Goal: Task Accomplishment & Management: Complete application form

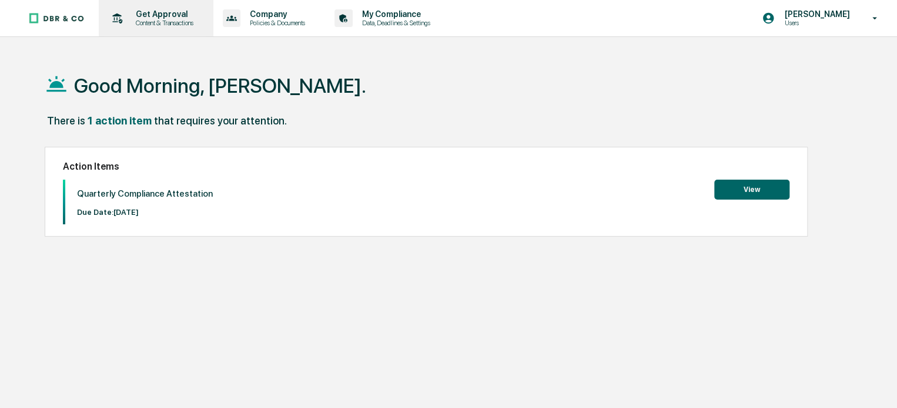
click at [167, 23] on p "Content & Transactions" at bounding box center [162, 23] width 73 height 8
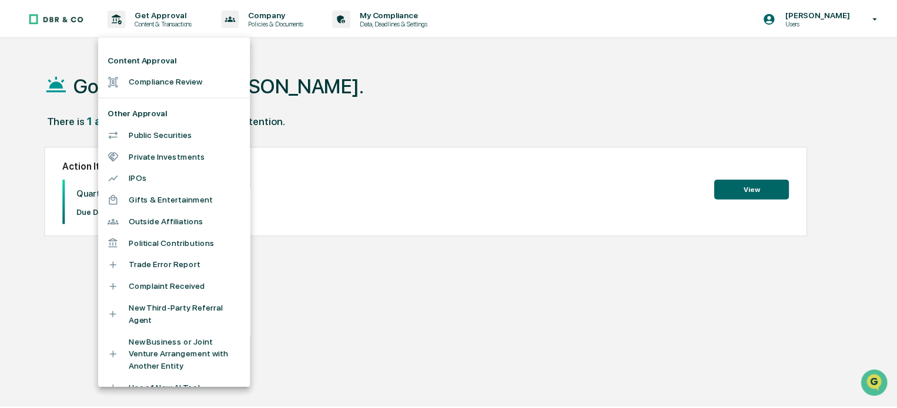
scroll to position [320, 0]
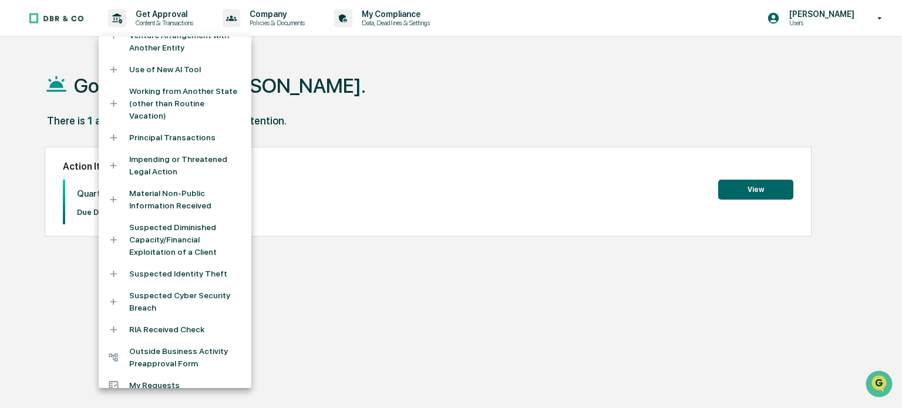
click at [157, 341] on li "Outside Business Activity Preapproval Form" at bounding box center [175, 358] width 153 height 34
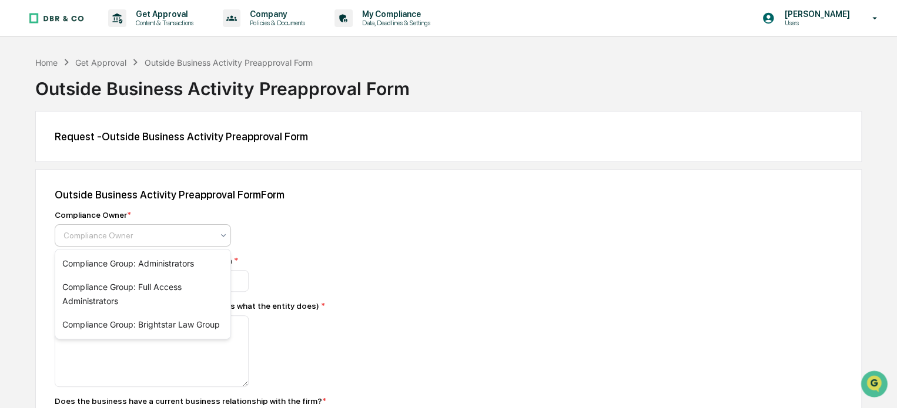
click at [118, 235] on div at bounding box center [137, 236] width 149 height 12
click at [118, 328] on div "Compliance Group: Brightstar Law Group" at bounding box center [142, 325] width 175 height 24
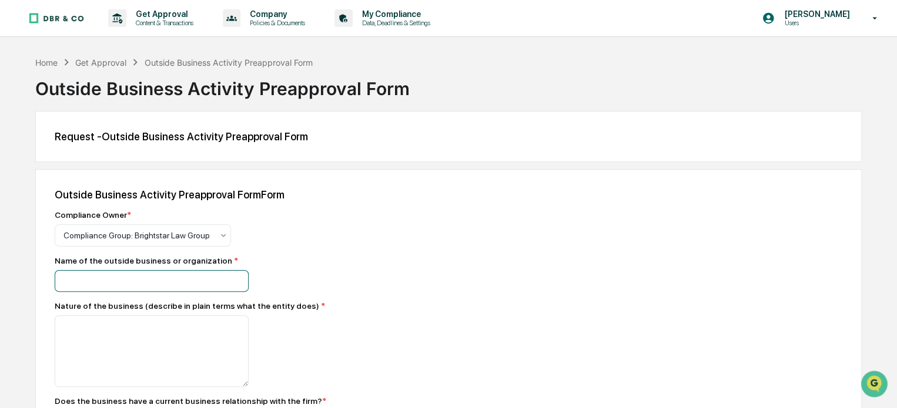
click at [102, 282] on input at bounding box center [152, 281] width 194 height 22
type input "**********"
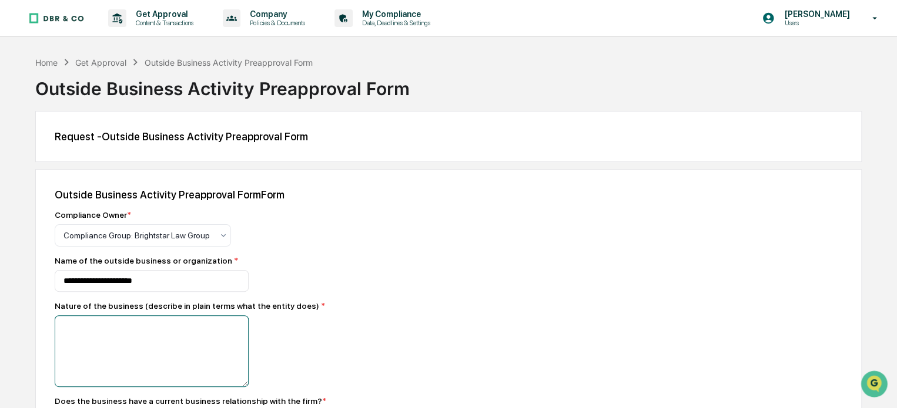
click at [94, 327] on textarea at bounding box center [152, 352] width 194 height 72
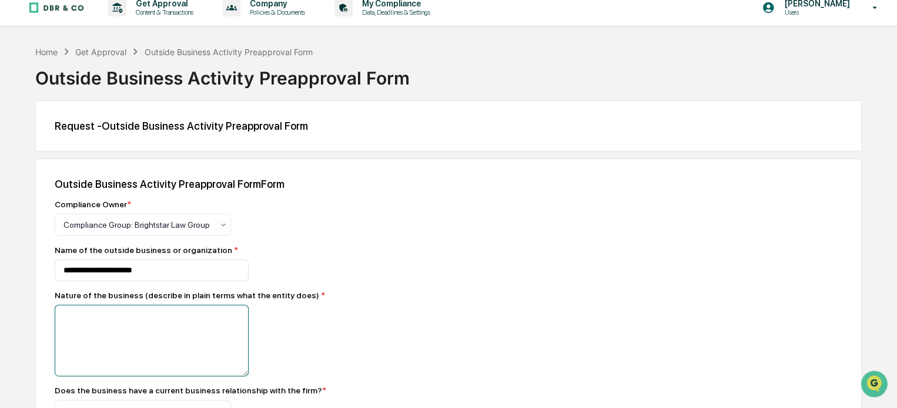
scroll to position [125, 0]
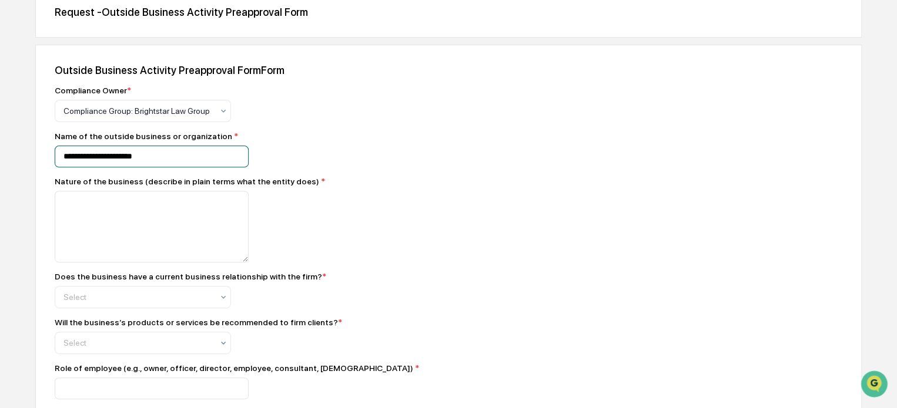
drag, startPoint x: 196, startPoint y: 157, endPoint x: 12, endPoint y: 155, distance: 183.9
click at [12, 155] on div "**********" at bounding box center [448, 259] width 897 height 657
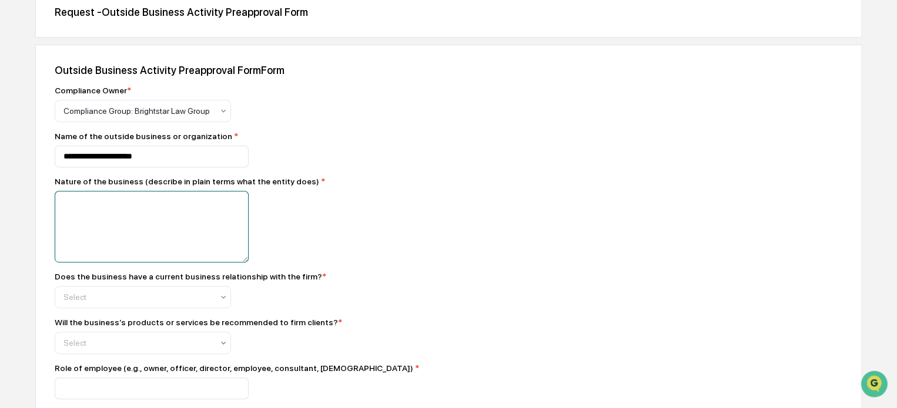
click at [58, 211] on textarea at bounding box center [152, 227] width 194 height 72
paste textarea "**********"
type textarea "**********"
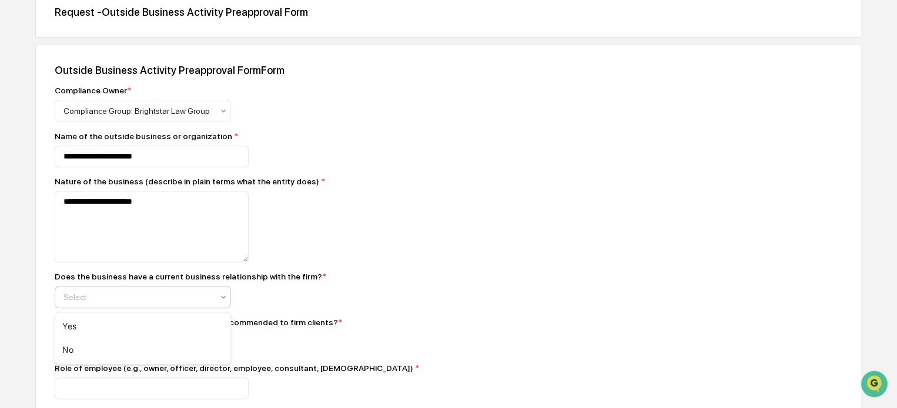
click at [156, 303] on div at bounding box center [137, 297] width 149 height 12
click at [160, 319] on div "Yes" at bounding box center [142, 327] width 175 height 24
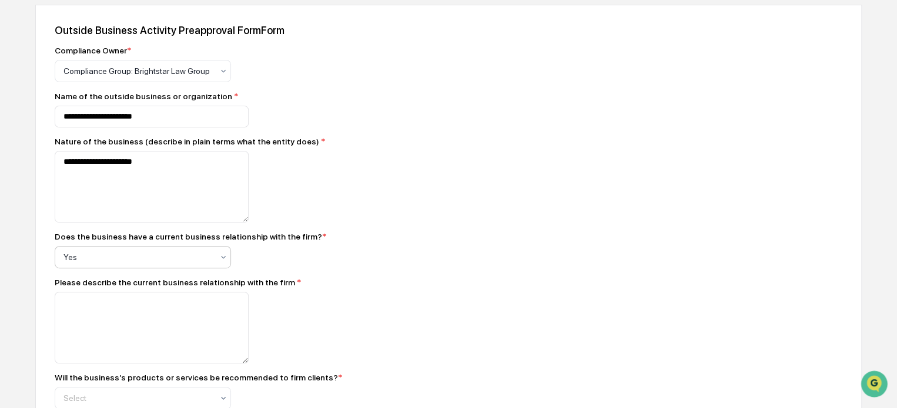
scroll to position [166, 0]
click at [160, 319] on textarea at bounding box center [152, 327] width 194 height 72
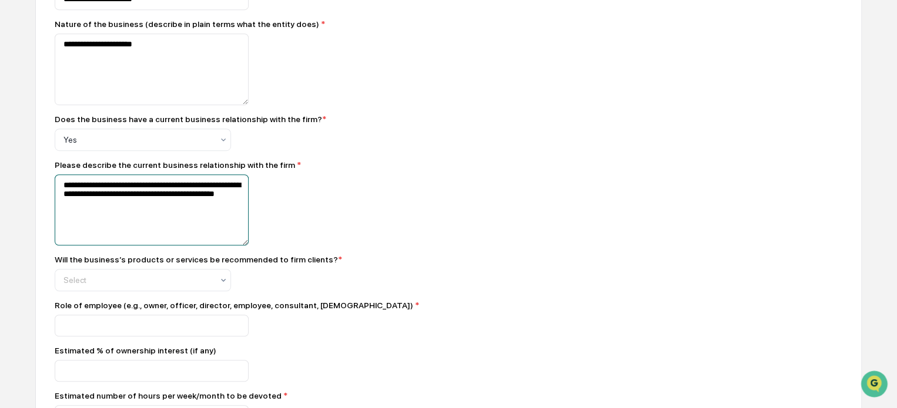
scroll to position [281, 0]
type textarea "**********"
click at [142, 283] on div at bounding box center [137, 281] width 149 height 12
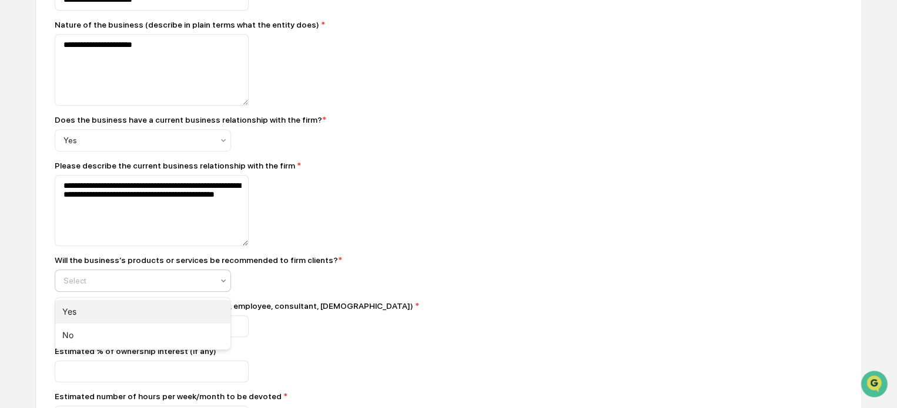
click at [146, 308] on div "Yes" at bounding box center [142, 312] width 175 height 24
click at [144, 332] on input at bounding box center [152, 327] width 194 height 22
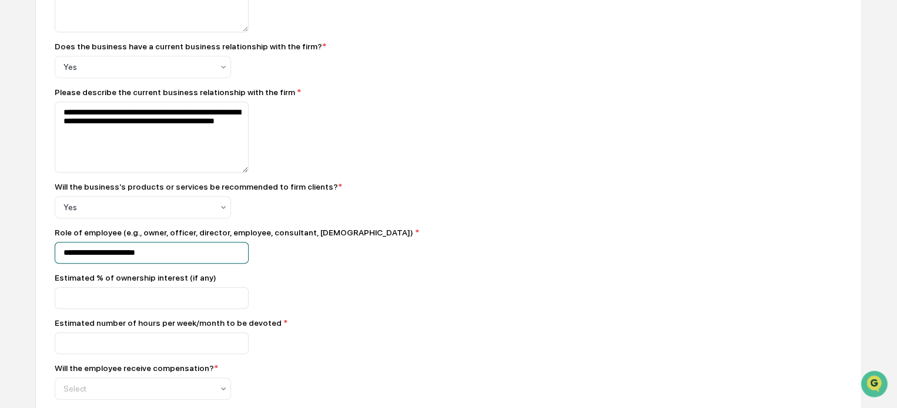
scroll to position [361, 0]
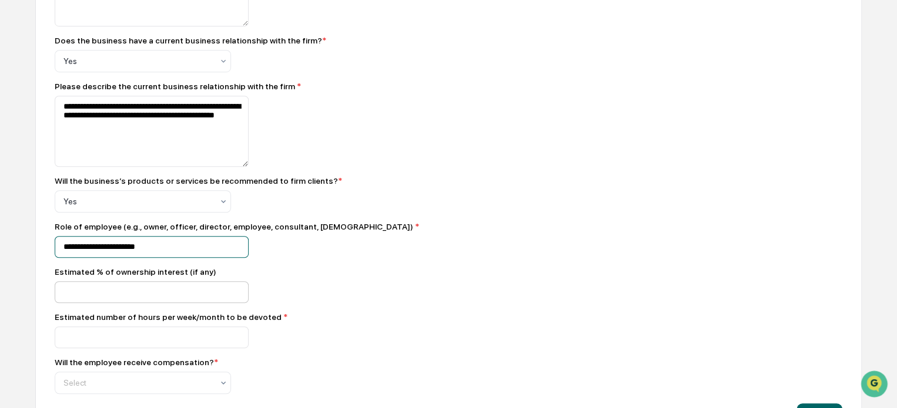
type input "**********"
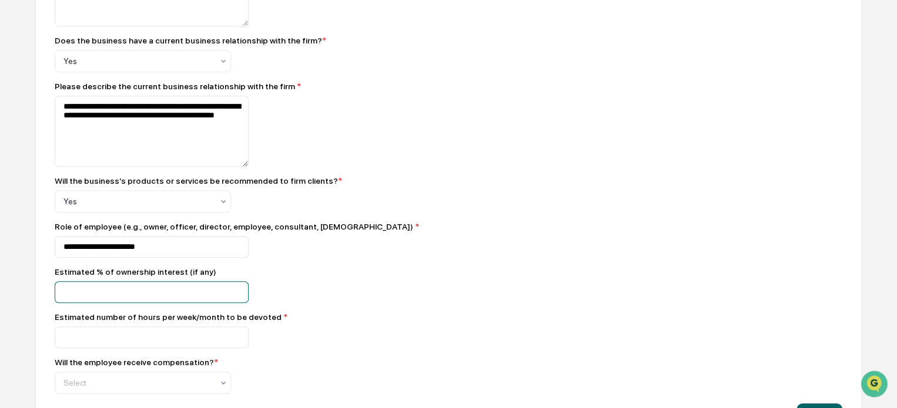
click at [122, 298] on input at bounding box center [152, 292] width 194 height 22
type input "*"
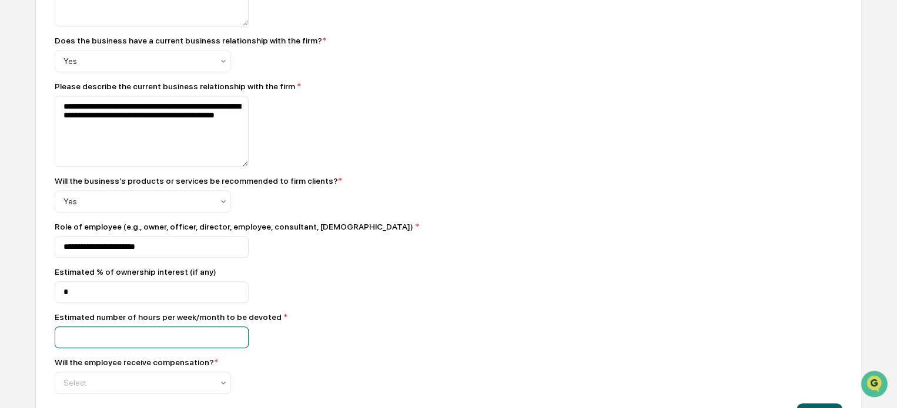
click at [147, 343] on input at bounding box center [152, 338] width 194 height 22
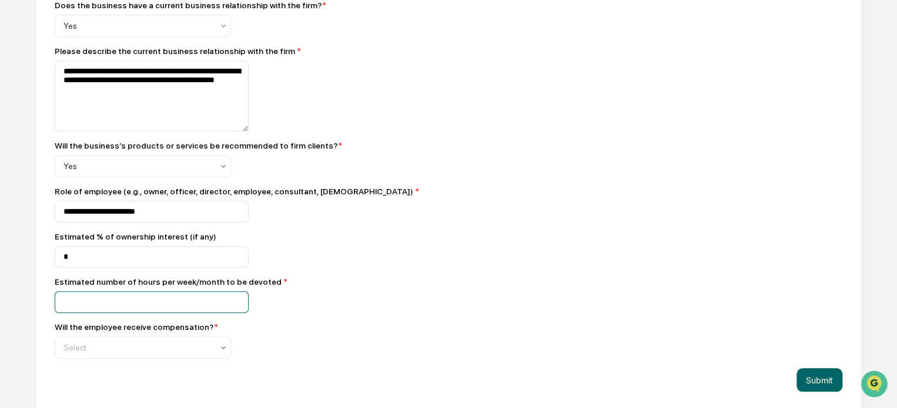
scroll to position [397, 0]
type input "*"
click at [146, 351] on div at bounding box center [137, 347] width 149 height 12
click at [146, 331] on div "No" at bounding box center [142, 325] width 175 height 24
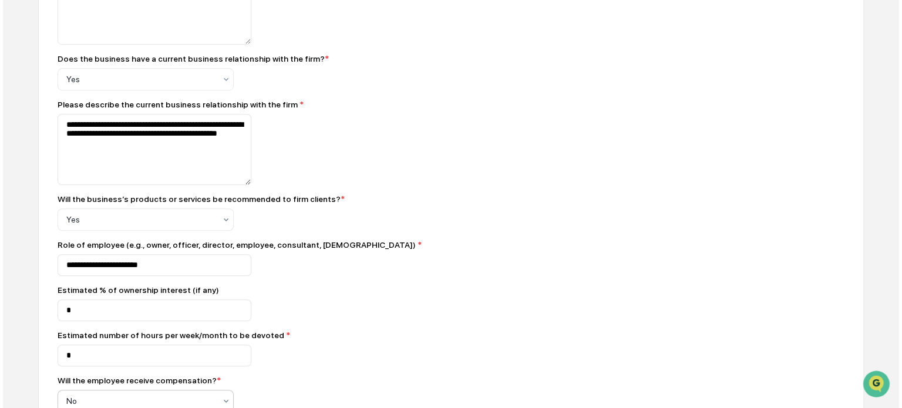
scroll to position [406, 0]
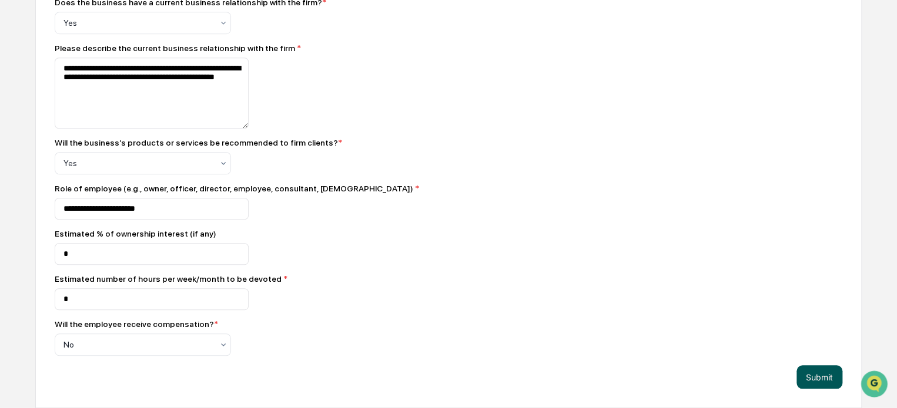
click at [824, 380] on button "Submit" at bounding box center [819, 377] width 46 height 24
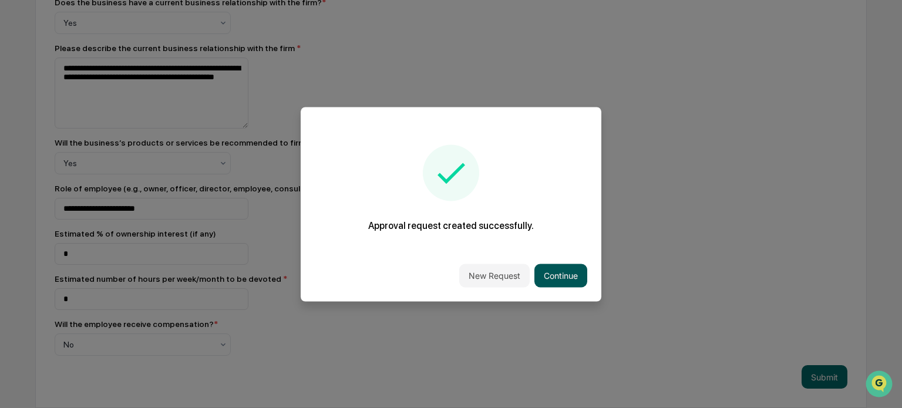
click at [548, 272] on button "Continue" at bounding box center [561, 276] width 53 height 24
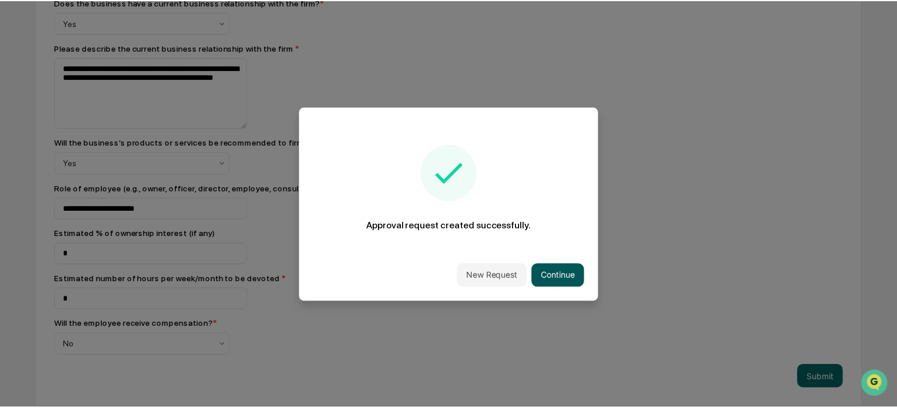
scroll to position [66, 0]
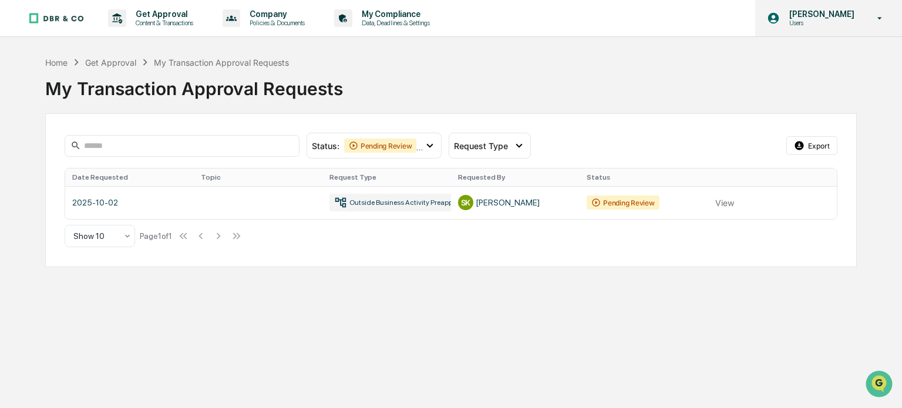
click at [820, 28] on div "[PERSON_NAME] Users" at bounding box center [829, 18] width 147 height 36
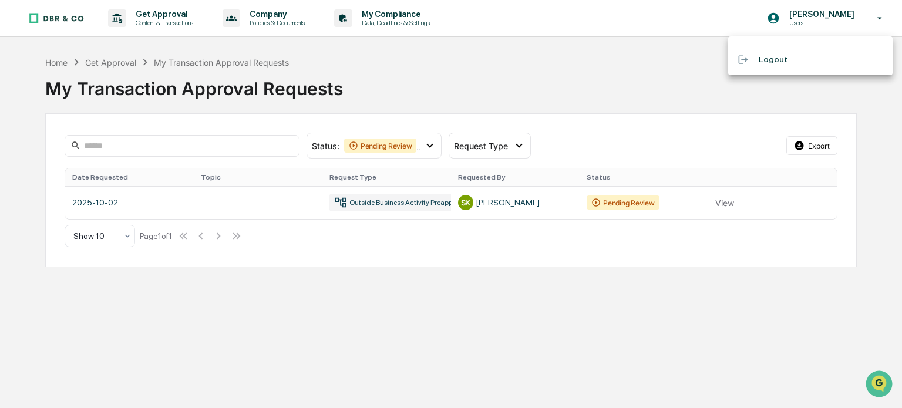
click at [786, 57] on li "Logout" at bounding box center [811, 60] width 165 height 22
